Goal: Transaction & Acquisition: Purchase product/service

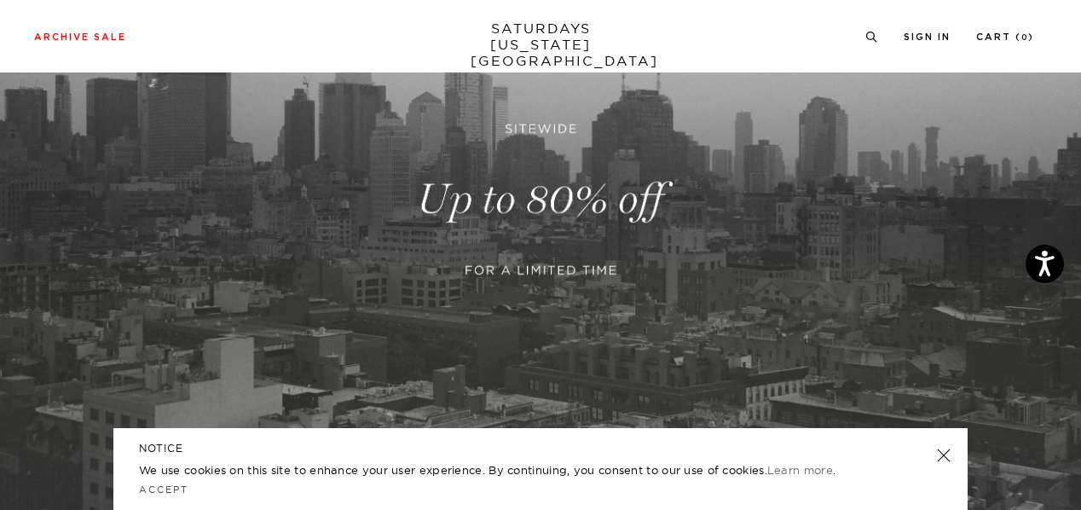
scroll to position [193, 0]
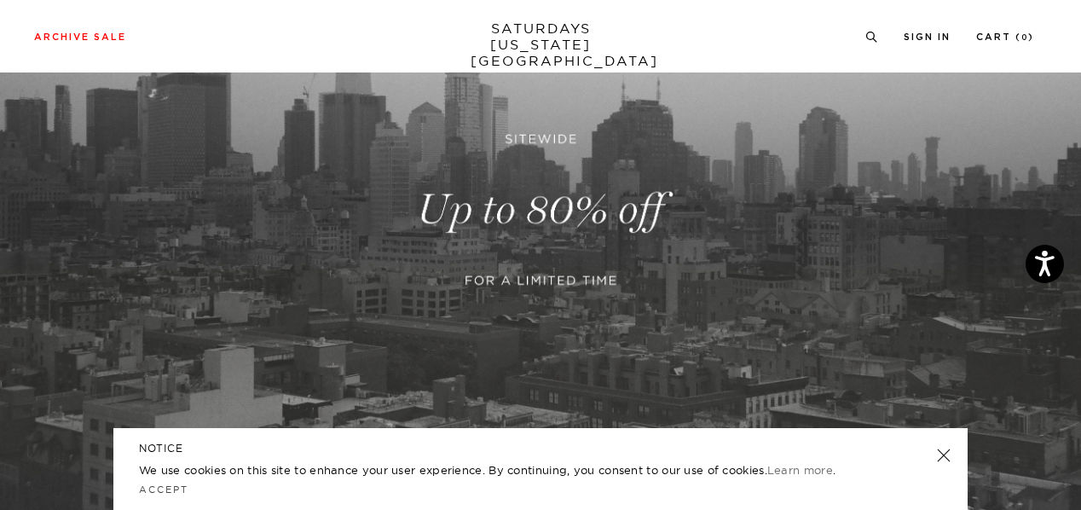
click at [544, 38] on link "SATURDAYS [US_STATE][GEOGRAPHIC_DATA]" at bounding box center [540, 44] width 141 height 49
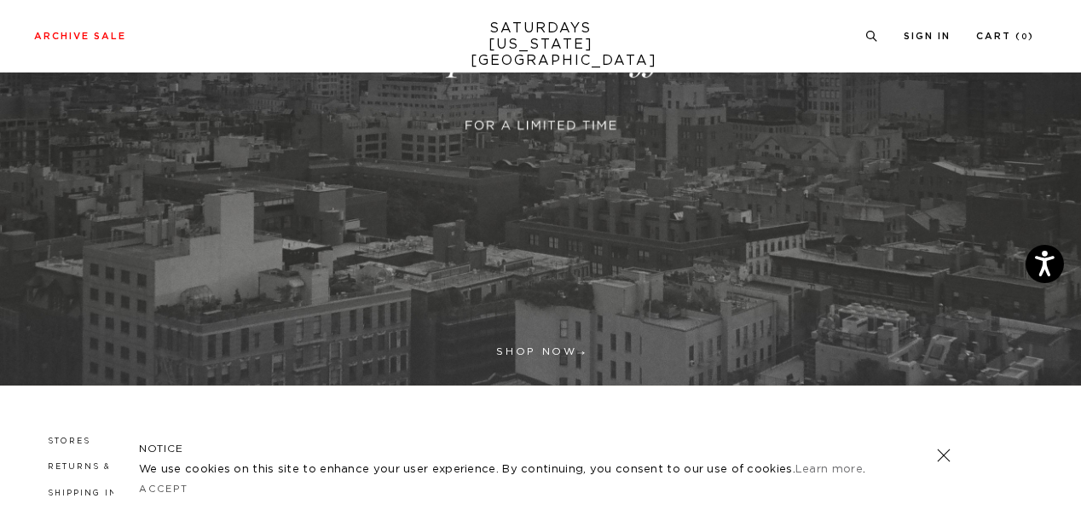
click at [547, 357] on link at bounding box center [540, 54] width 1081 height 661
